Goal: Communication & Community: Participate in discussion

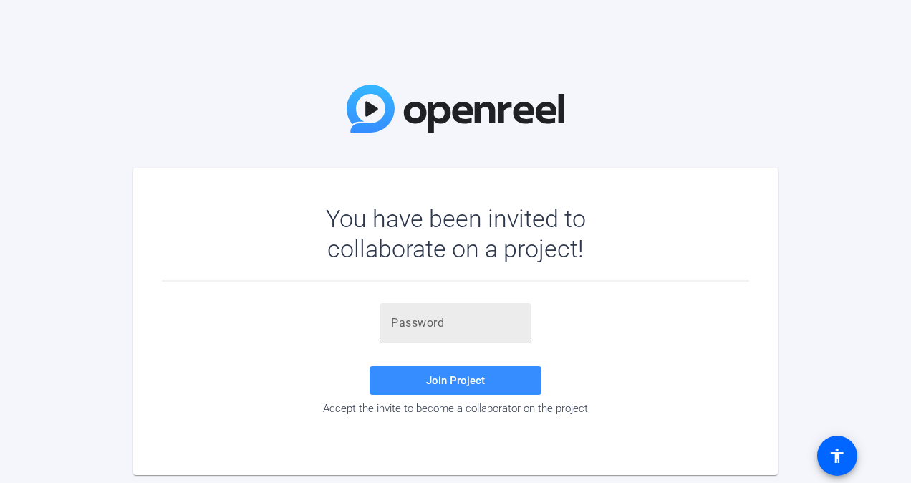
click at [431, 309] on div at bounding box center [455, 323] width 129 height 40
type input "RkiA.]"
click at [450, 380] on span "Join Project" at bounding box center [455, 380] width 59 height 13
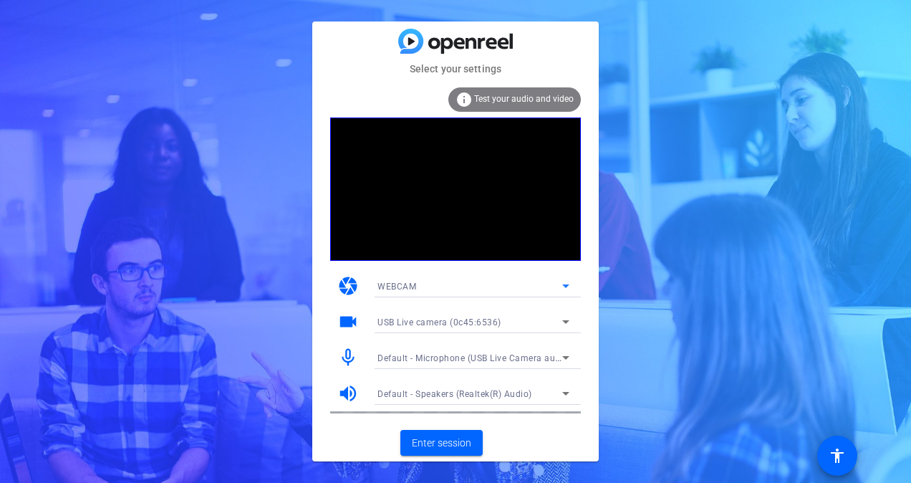
click at [569, 287] on icon at bounding box center [565, 285] width 17 height 17
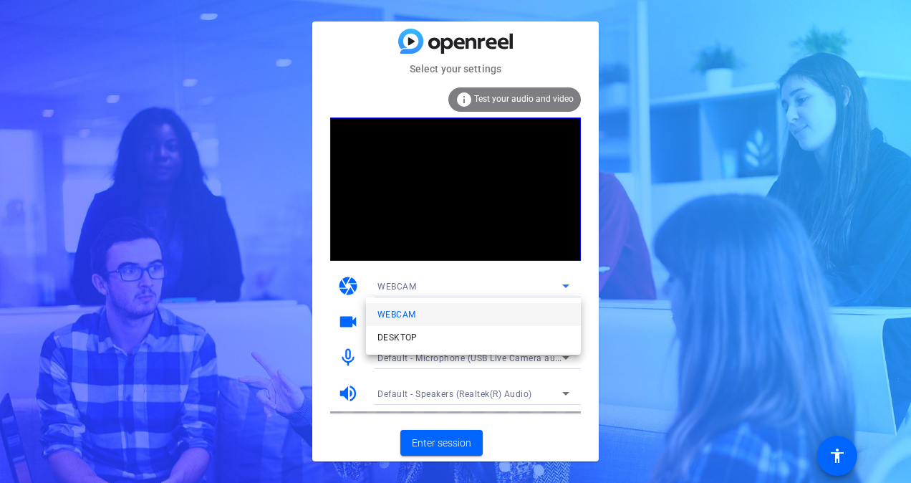
click at [514, 228] on div at bounding box center [455, 241] width 911 height 483
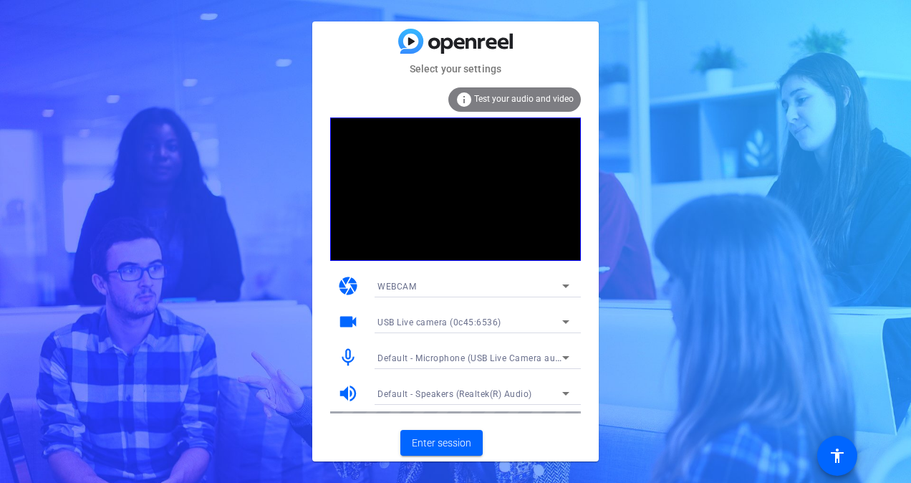
click at [569, 357] on icon at bounding box center [565, 358] width 7 height 4
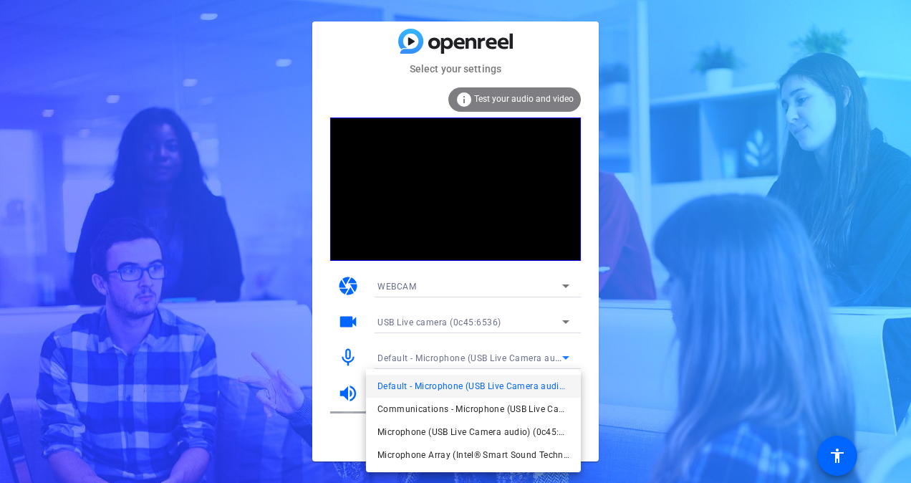
click at [728, 364] on div at bounding box center [455, 241] width 911 height 483
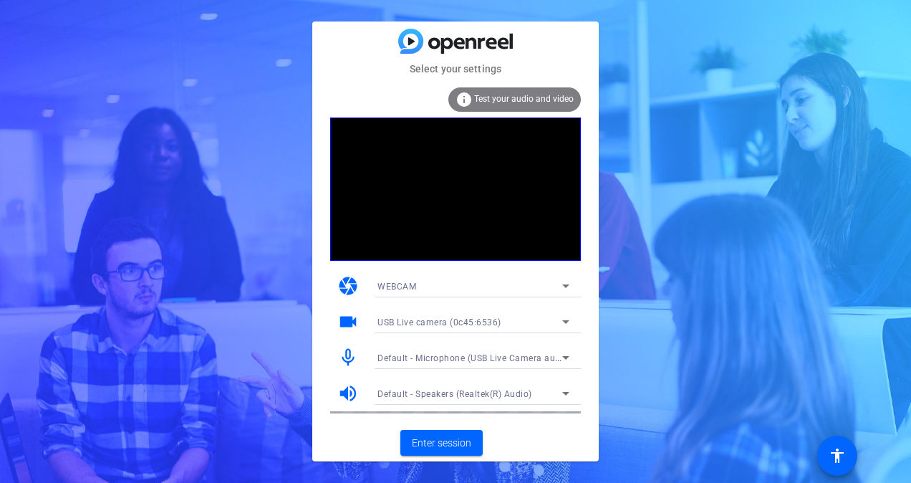
click at [567, 322] on icon at bounding box center [565, 322] width 7 height 4
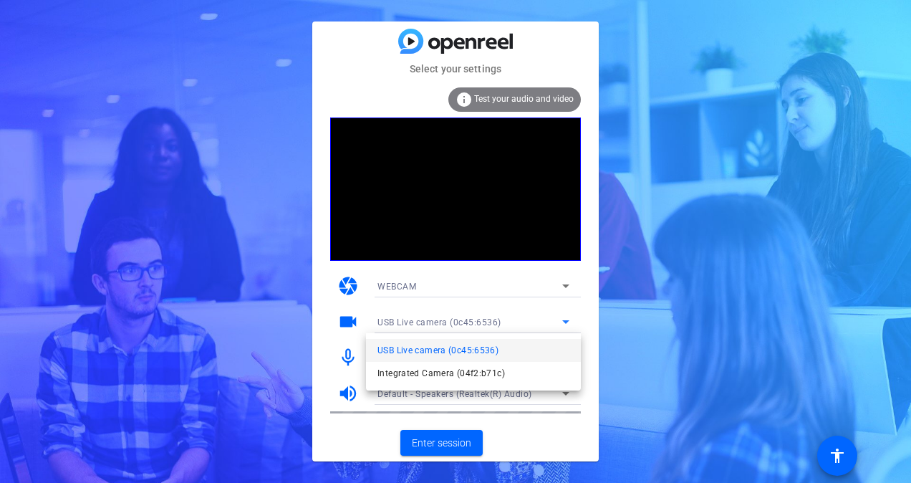
click at [642, 307] on div at bounding box center [455, 241] width 911 height 483
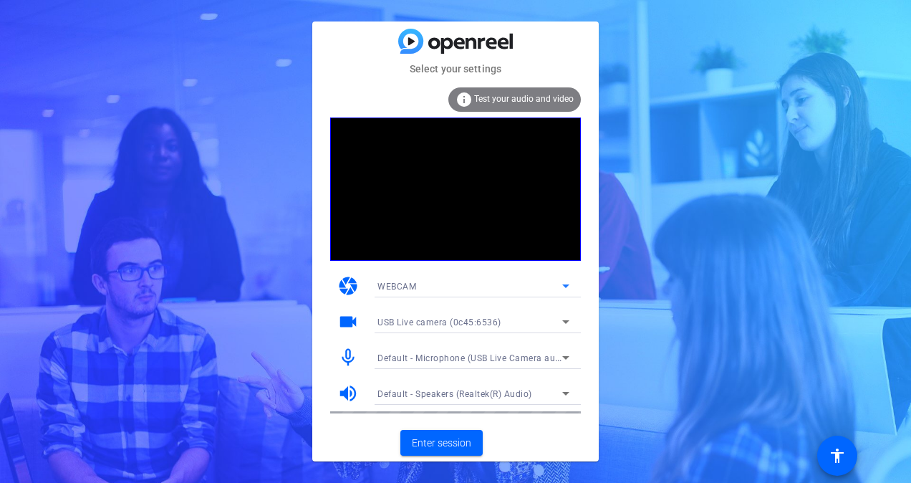
click at [562, 285] on icon at bounding box center [565, 285] width 17 height 17
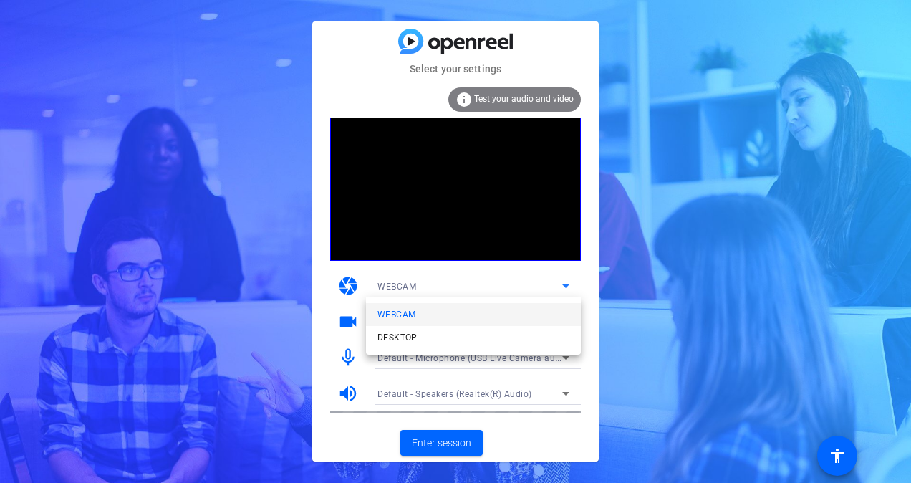
click at [657, 256] on div at bounding box center [455, 241] width 911 height 483
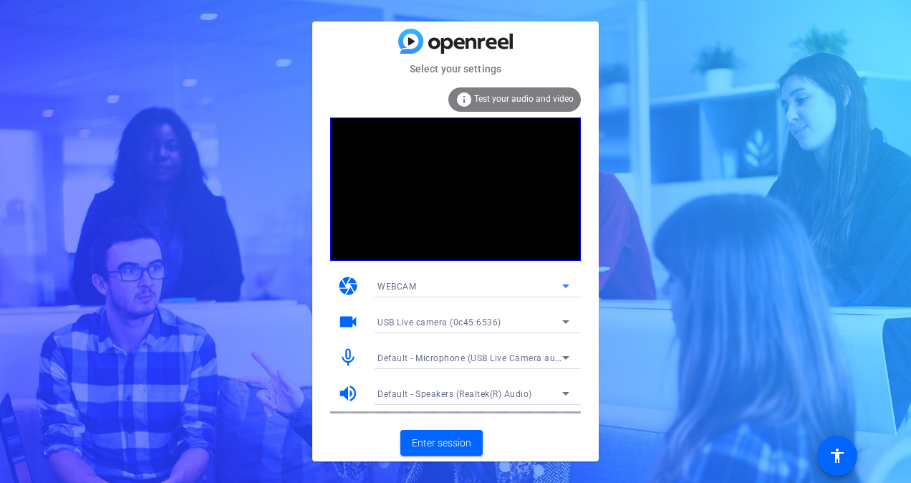
click at [562, 285] on icon at bounding box center [565, 285] width 17 height 17
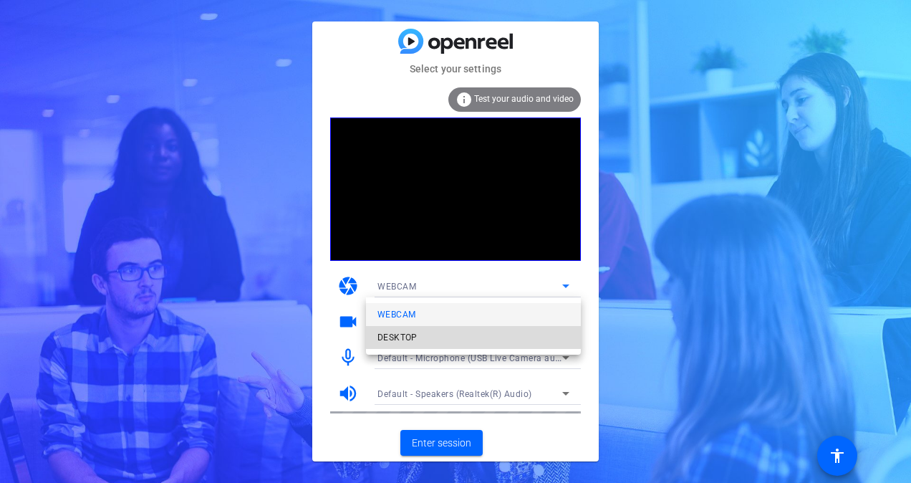
click at [391, 335] on span "DESKTOP" at bounding box center [397, 337] width 40 height 17
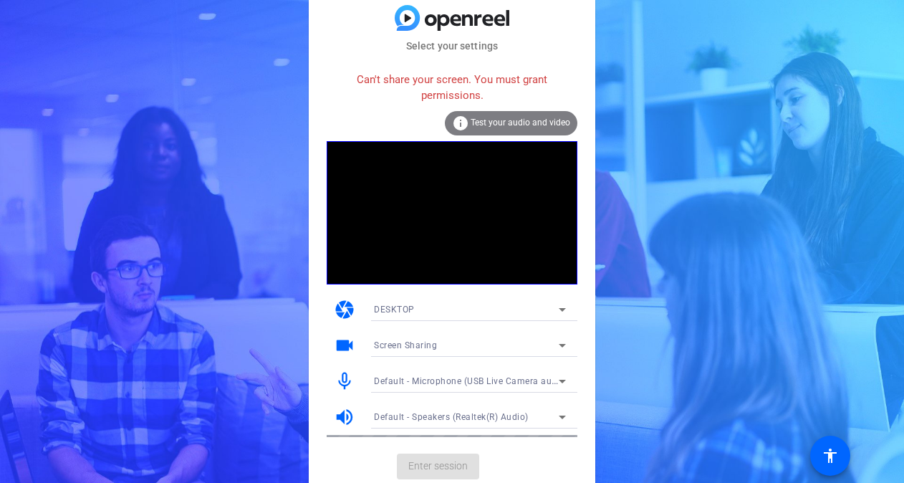
click at [562, 309] on icon at bounding box center [562, 310] width 7 height 4
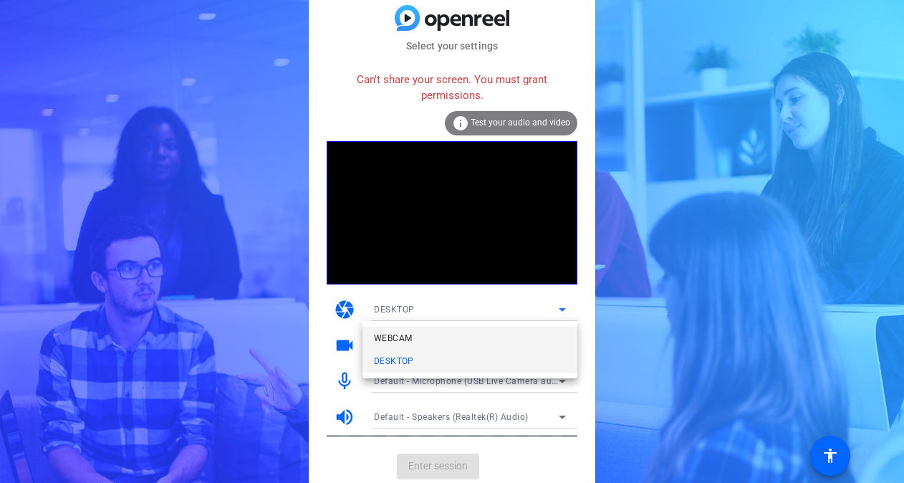
click at [400, 334] on span "WEBCAM" at bounding box center [393, 337] width 38 height 17
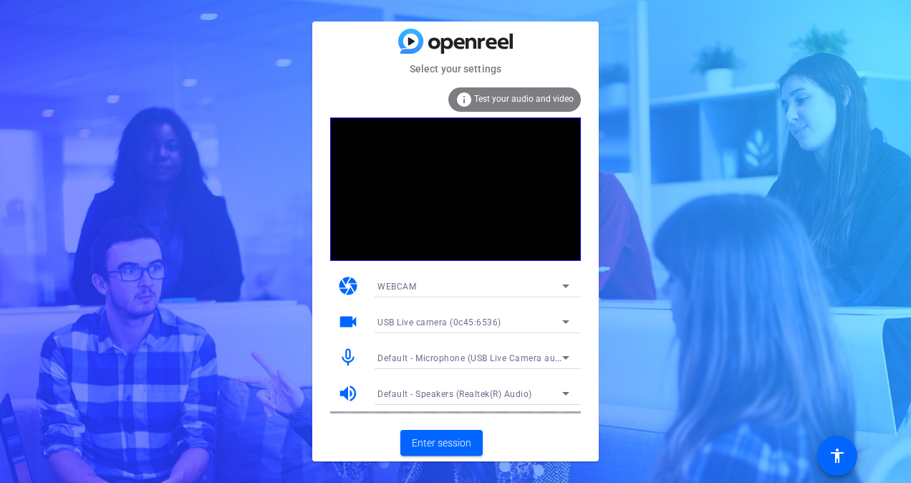
drag, startPoint x: 464, startPoint y: 208, endPoint x: 461, endPoint y: 188, distance: 21.0
click at [461, 188] on video at bounding box center [455, 188] width 251 height 143
drag, startPoint x: 498, startPoint y: 232, endPoint x: 445, endPoint y: 202, distance: 60.9
click at [439, 199] on video at bounding box center [455, 188] width 251 height 143
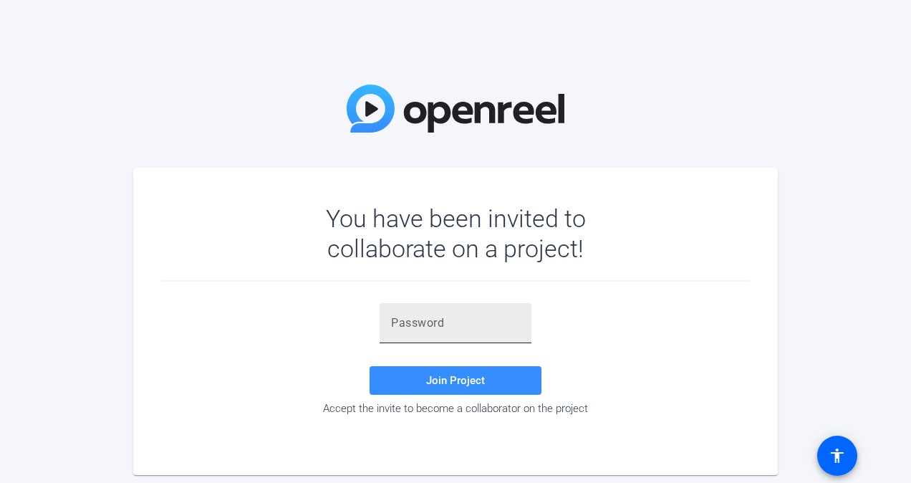
click at [448, 328] on input "text" at bounding box center [455, 322] width 129 height 17
type input "RkiA.]"
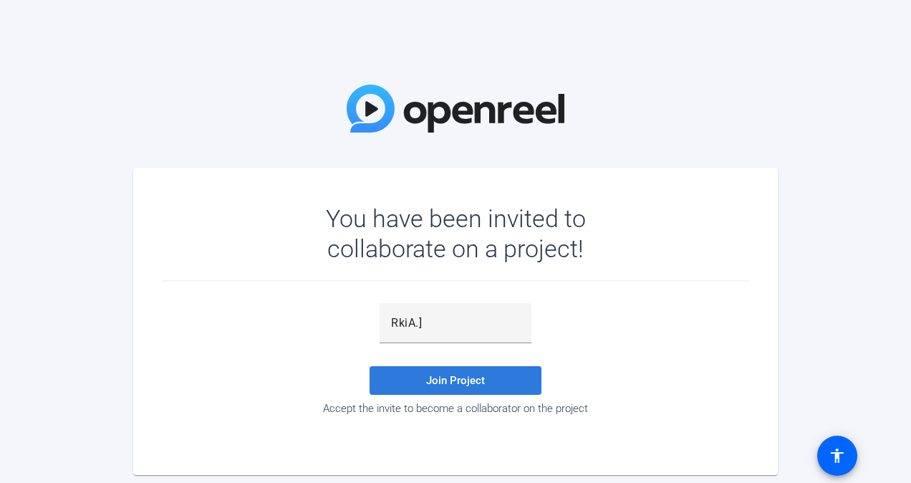
click at [445, 387] on span at bounding box center [456, 380] width 172 height 34
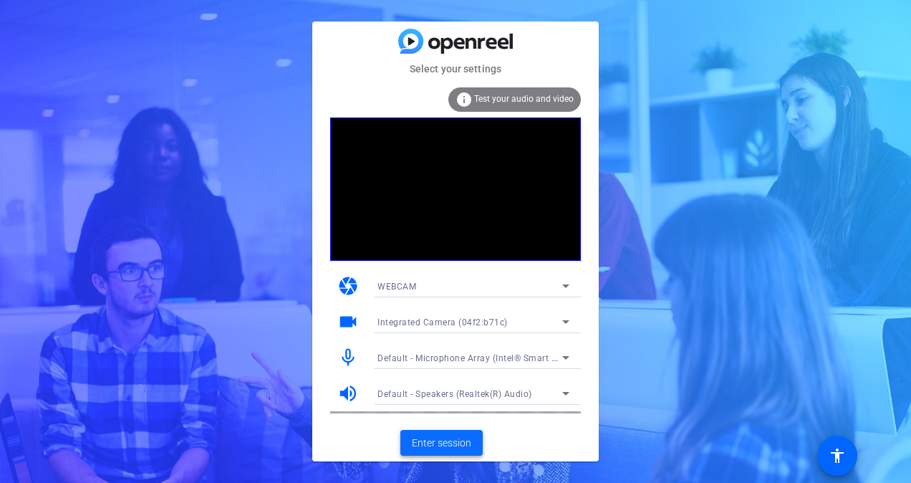
click at [433, 443] on span "Enter session" at bounding box center [441, 442] width 59 height 15
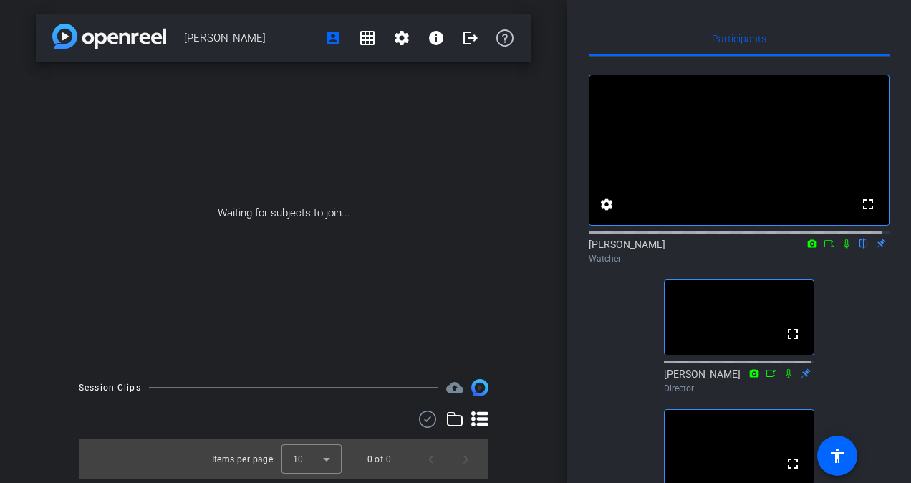
click at [616, 393] on div "fullscreen settings Rima Nassar flip Watcher fullscreen Dan Hoffman Director fu…" at bounding box center [739, 357] width 301 height 601
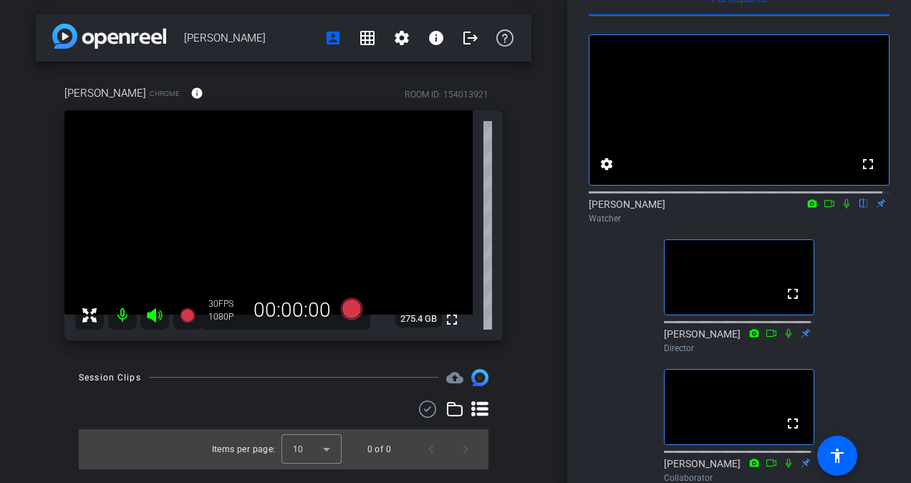
scroll to position [37, 0]
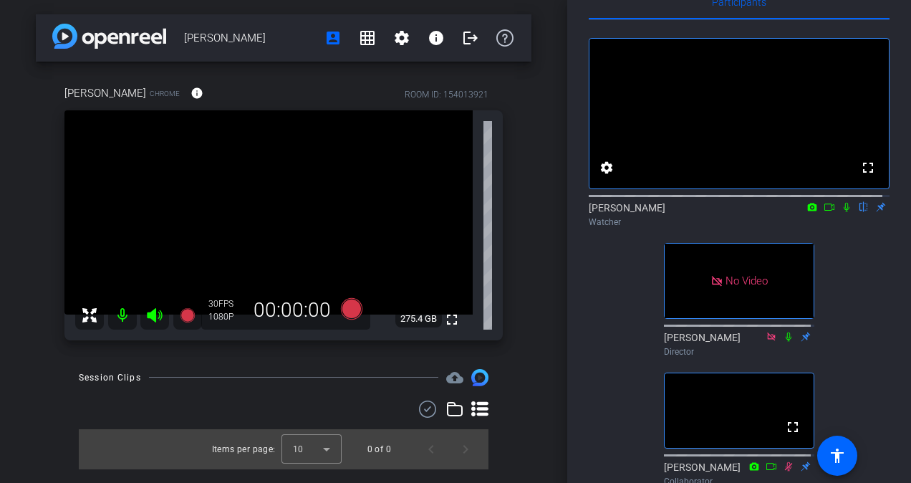
click at [841, 212] on icon at bounding box center [846, 207] width 11 height 10
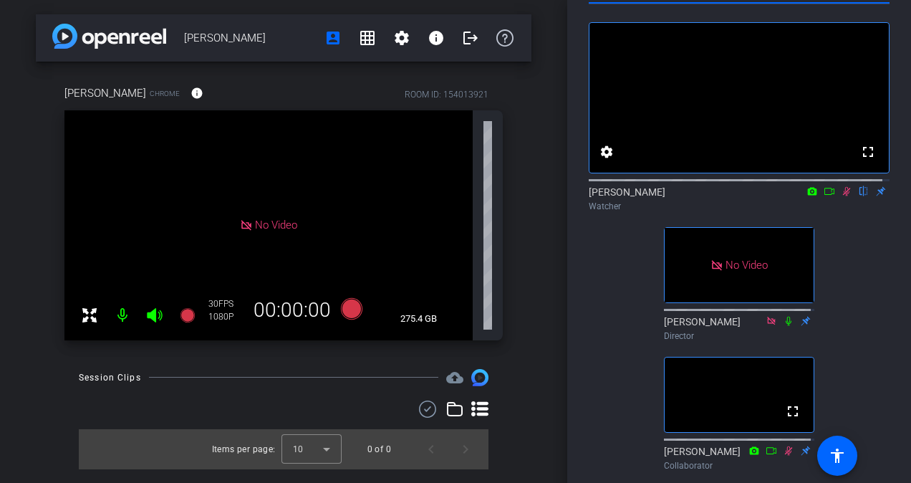
scroll to position [1, 0]
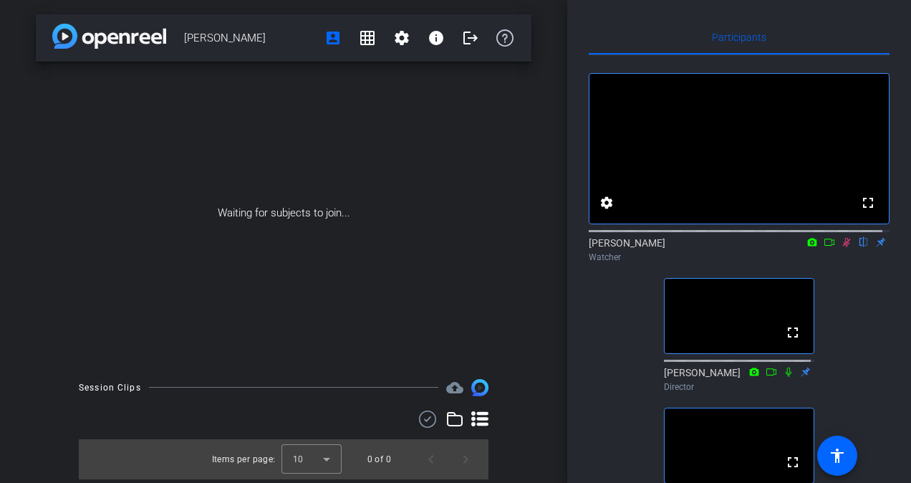
drag, startPoint x: 845, startPoint y: 255, endPoint x: 834, endPoint y: 281, distance: 28.9
click at [834, 281] on div "fullscreen settings Rima Nassar flip Watcher fullscreen Dan Hoffman Director fu…" at bounding box center [739, 355] width 301 height 601
drag, startPoint x: 839, startPoint y: 256, endPoint x: 842, endPoint y: 325, distance: 69.5
click at [842, 325] on div "fullscreen settings Rima Nassar flip Watcher No Video Dan Hoffman Director full…" at bounding box center [739, 355] width 301 height 601
click at [841, 247] on icon at bounding box center [846, 242] width 11 height 10
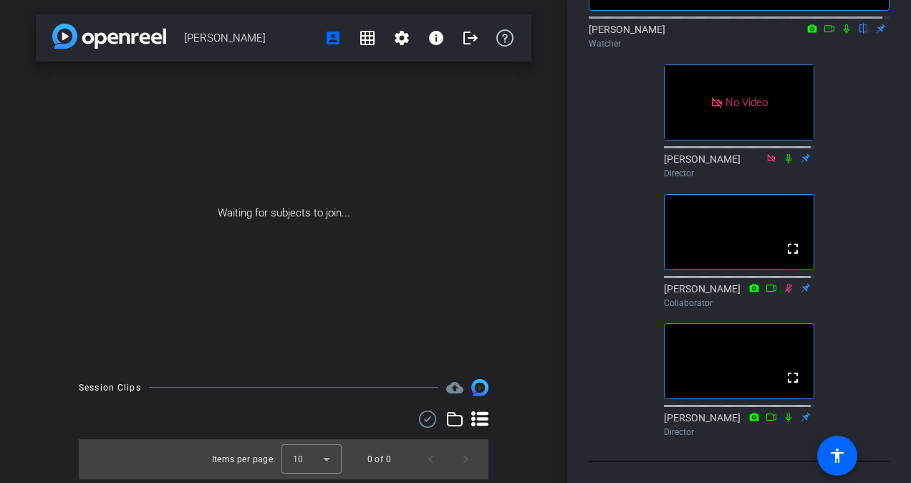
scroll to position [0, 0]
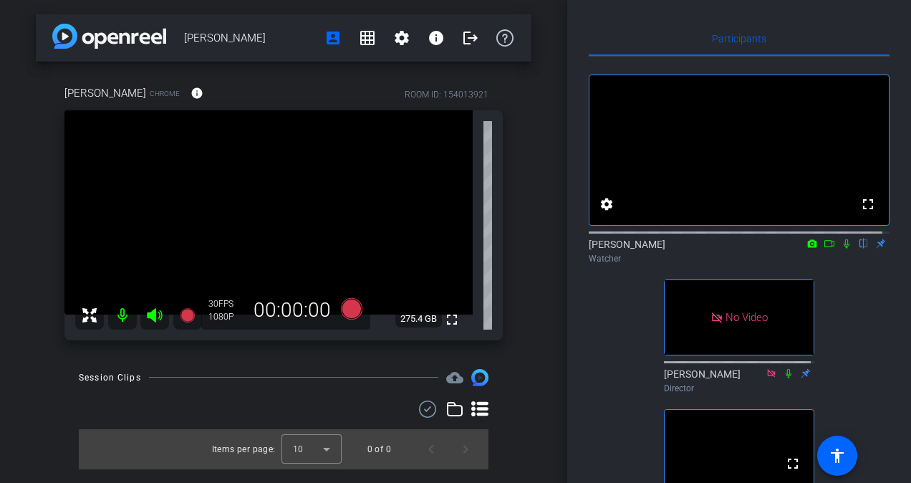
click at [842, 249] on icon at bounding box center [846, 243] width 11 height 10
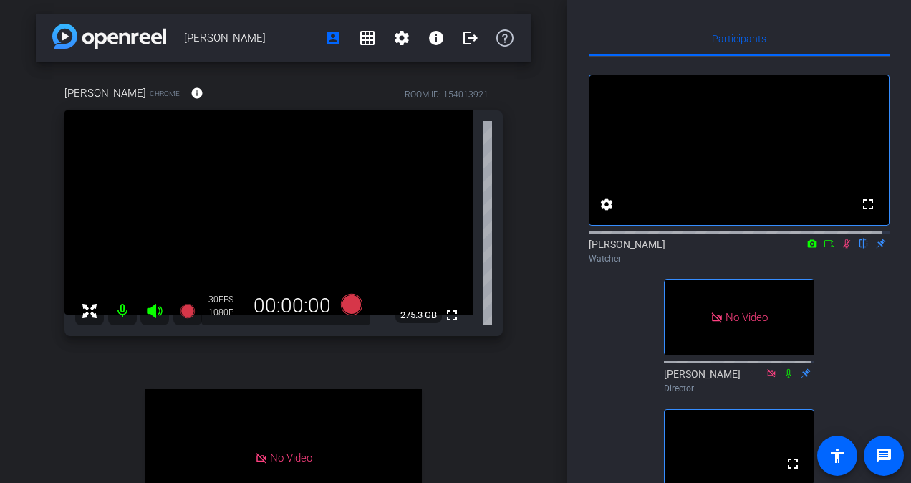
click at [824, 249] on icon at bounding box center [829, 243] width 11 height 10
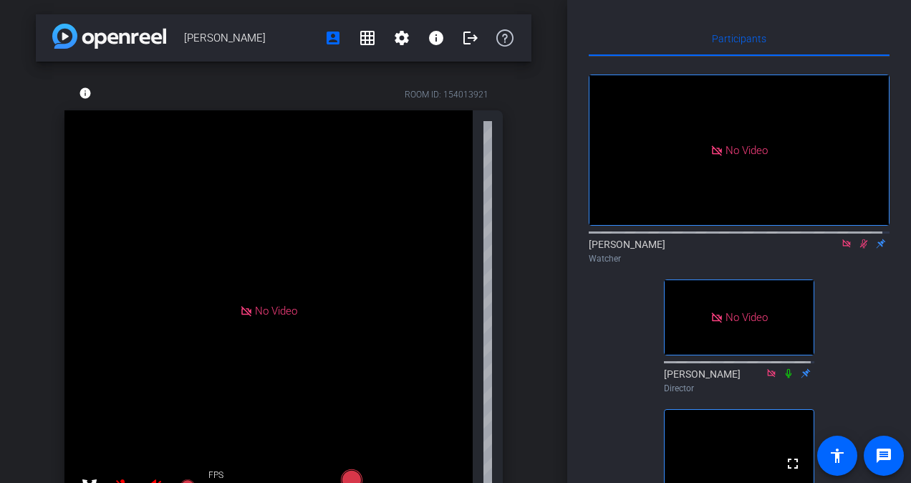
click at [841, 249] on icon at bounding box center [846, 243] width 11 height 10
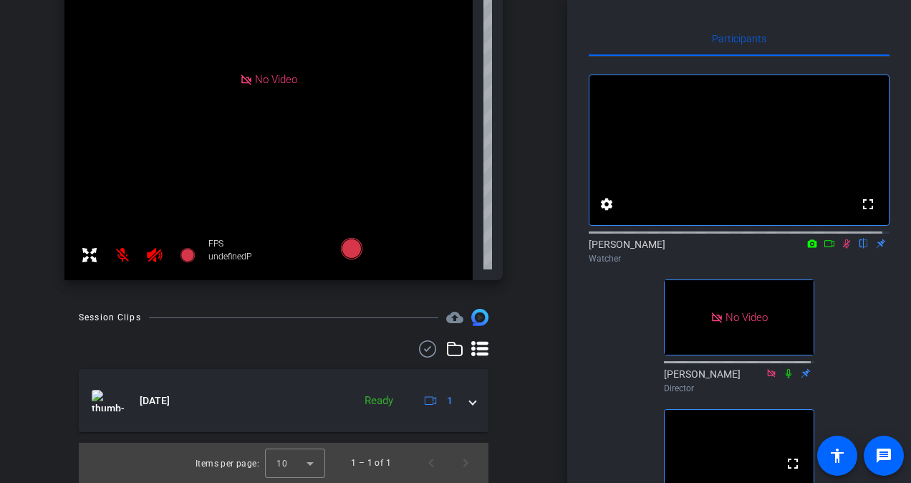
drag, startPoint x: 821, startPoint y: 258, endPoint x: 836, endPoint y: 302, distance: 46.2
click at [836, 302] on div "fullscreen settings Rima Nassar flip Watcher No Video Dan Hoffman Director full…" at bounding box center [739, 422] width 301 height 731
click at [824, 249] on icon at bounding box center [829, 243] width 11 height 10
click at [841, 249] on icon at bounding box center [846, 243] width 11 height 10
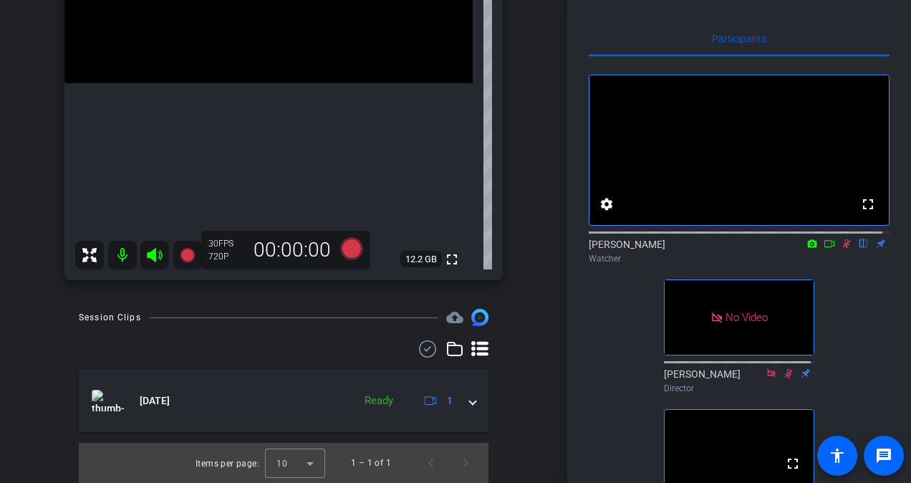
scroll to position [56, 0]
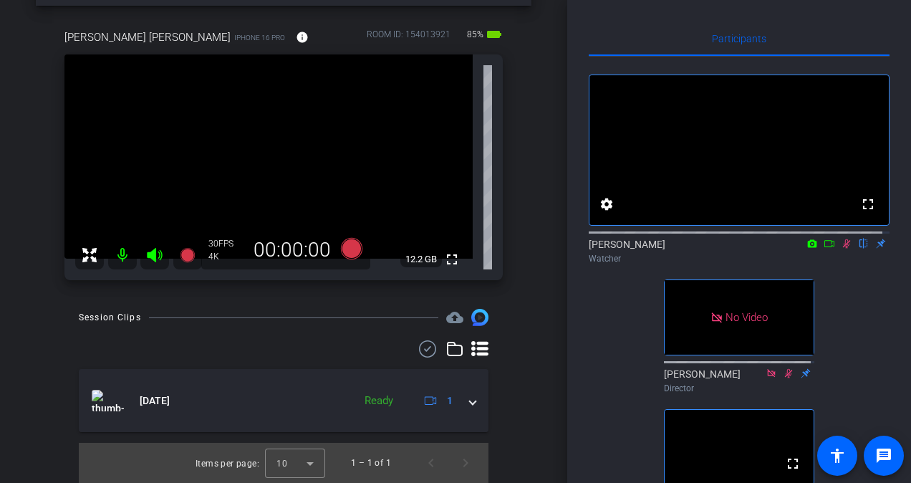
click at [843, 249] on icon at bounding box center [847, 243] width 8 height 9
click at [844, 249] on icon at bounding box center [847, 243] width 6 height 9
click at [843, 249] on icon at bounding box center [847, 243] width 8 height 9
click at [844, 249] on icon at bounding box center [847, 243] width 6 height 9
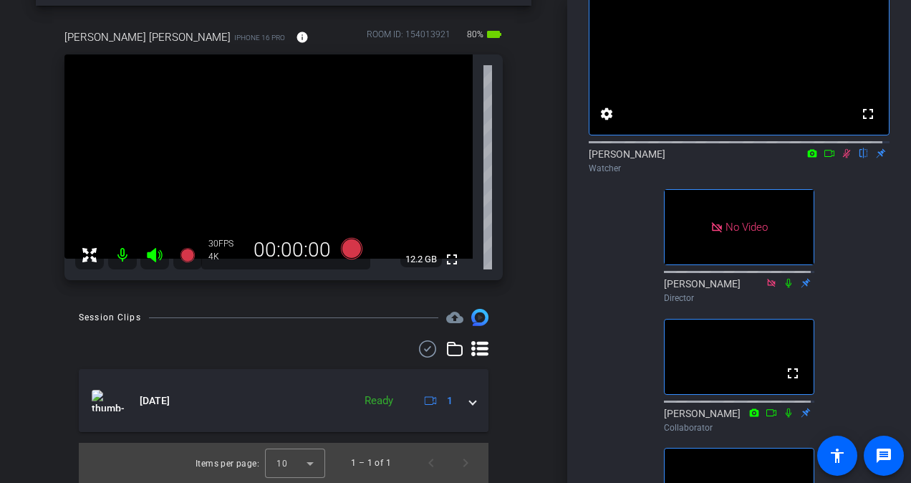
scroll to position [0, 0]
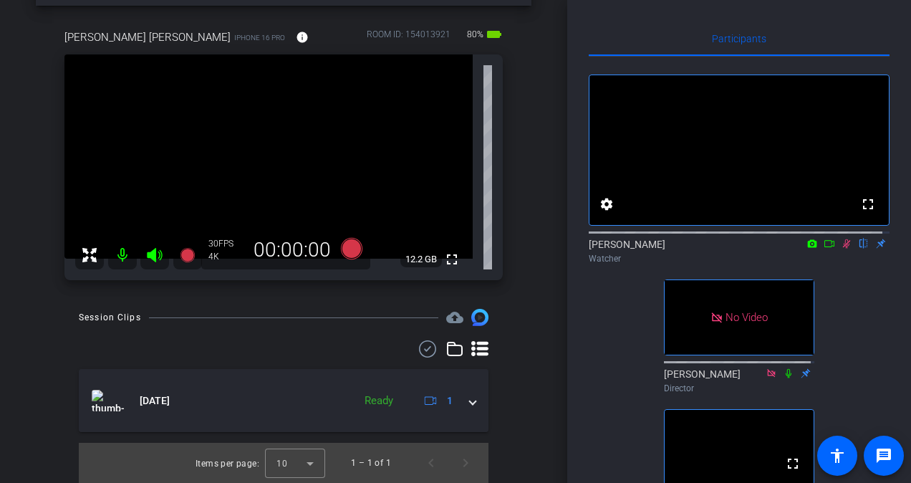
click at [843, 249] on icon at bounding box center [847, 243] width 8 height 9
click at [844, 249] on icon at bounding box center [847, 243] width 6 height 9
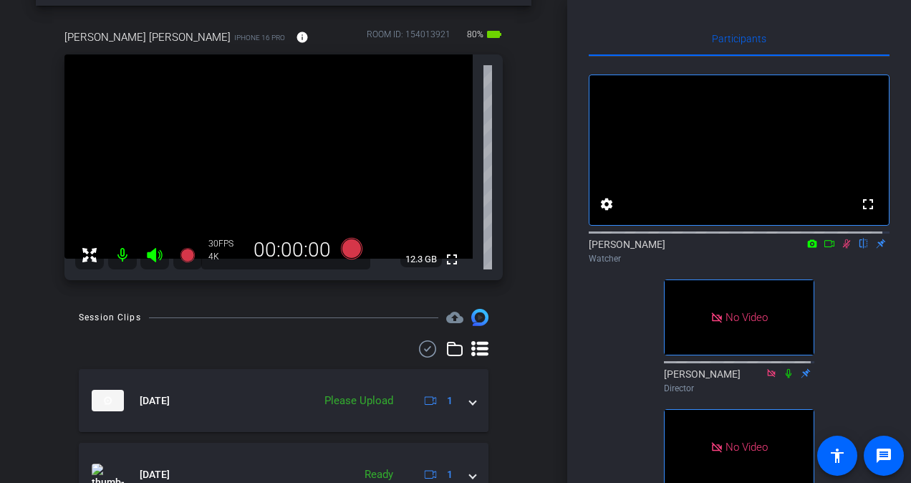
click at [824, 249] on icon at bounding box center [829, 243] width 11 height 10
click at [842, 249] on icon at bounding box center [846, 243] width 11 height 10
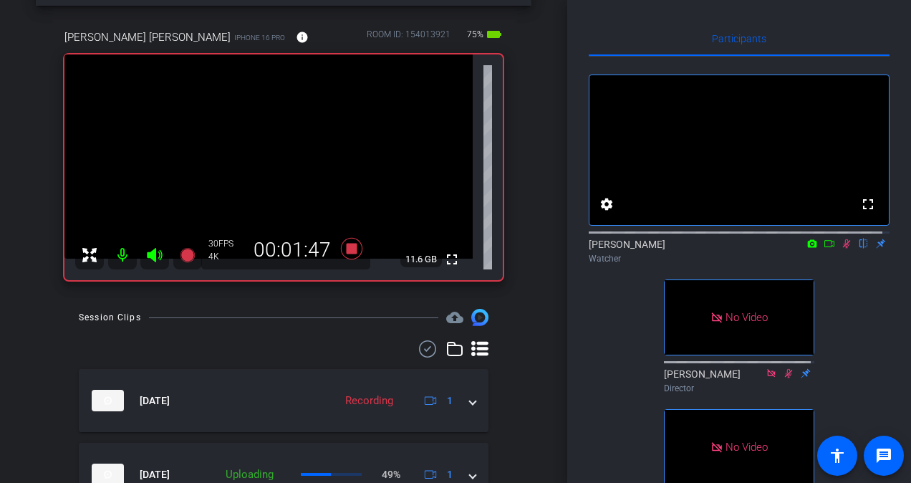
click at [824, 247] on icon at bounding box center [829, 243] width 10 height 7
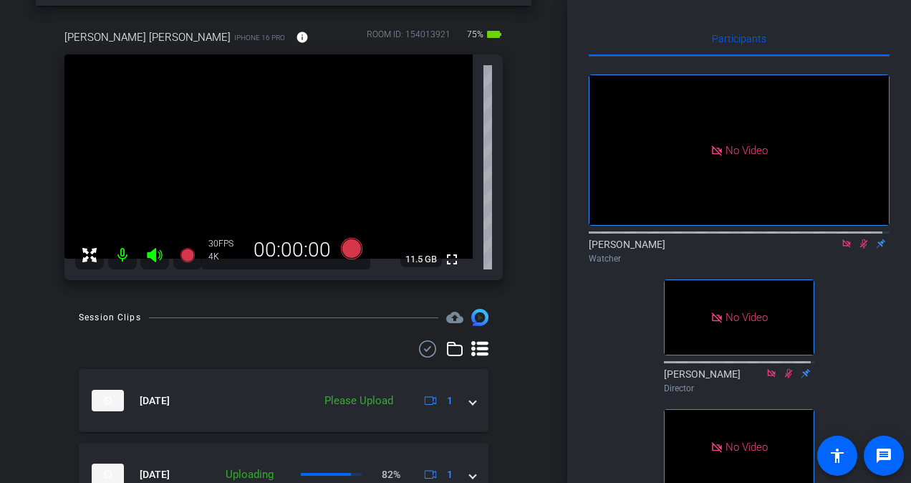
click at [841, 249] on icon at bounding box center [846, 243] width 11 height 10
click at [843, 249] on icon at bounding box center [847, 243] width 8 height 9
